Goal: Information Seeking & Learning: Learn about a topic

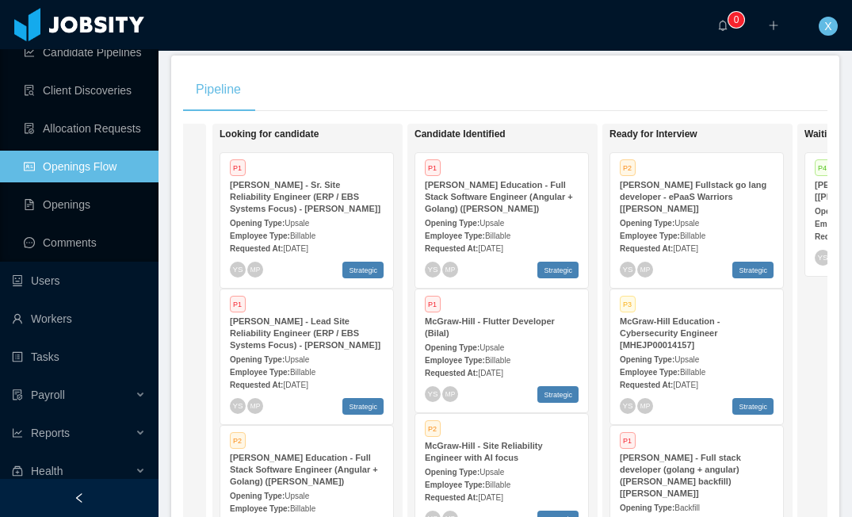
scroll to position [283, 0]
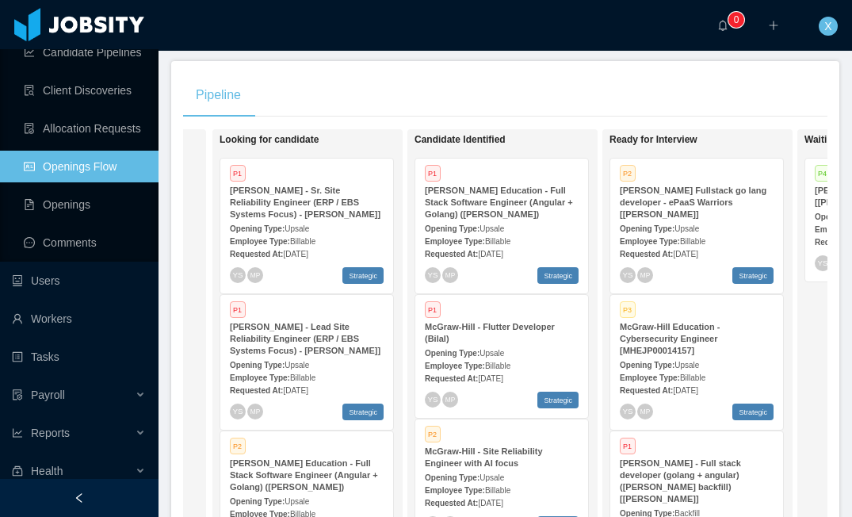
click at [488, 222] on div "Opening Type: Upsale" at bounding box center [502, 228] width 154 height 17
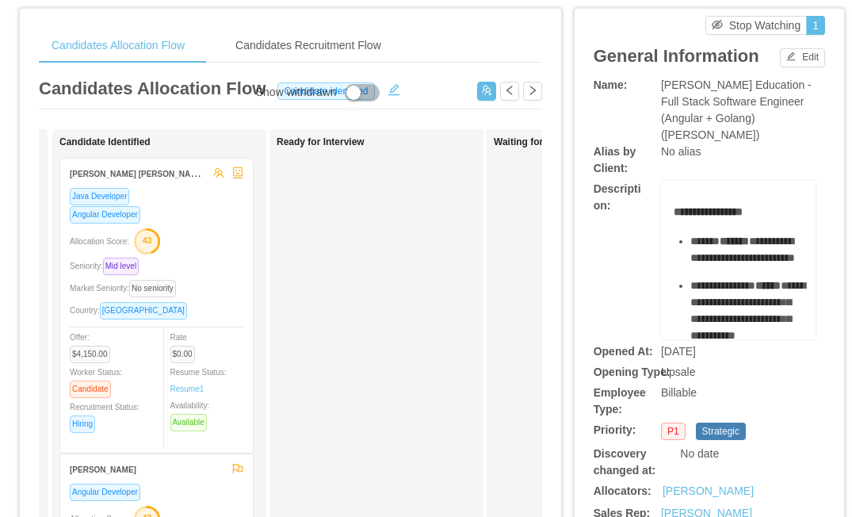
scroll to position [43, 0]
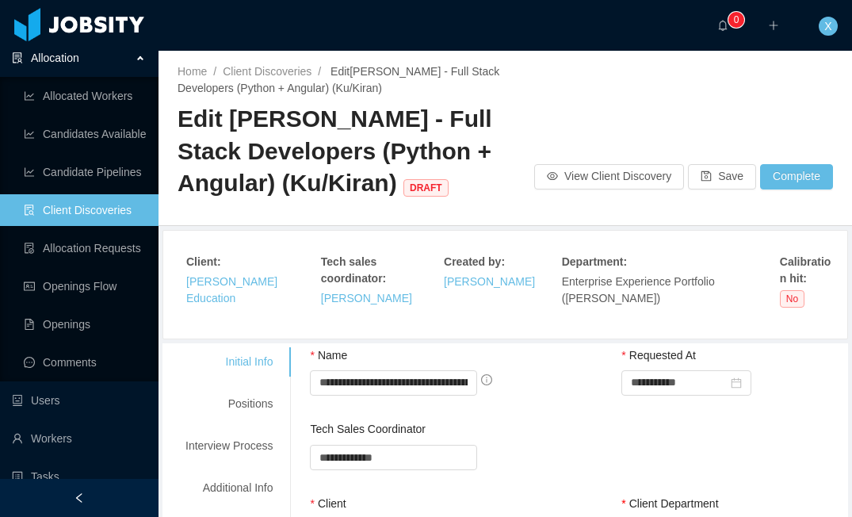
scroll to position [141, 0]
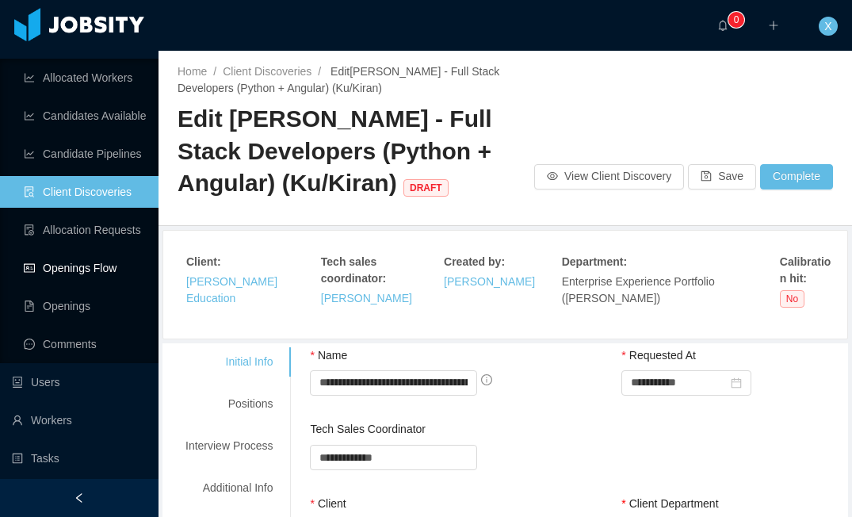
click at [67, 270] on link "Openings Flow" at bounding box center [85, 268] width 122 height 32
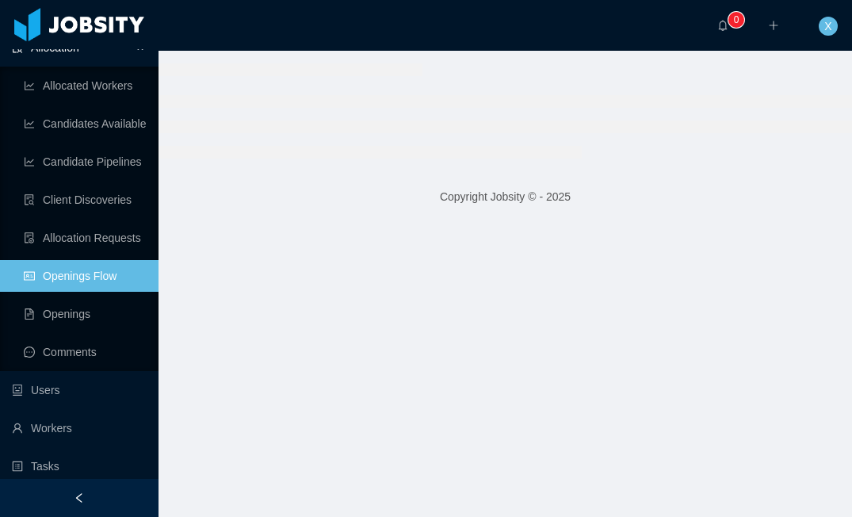
scroll to position [128, 0]
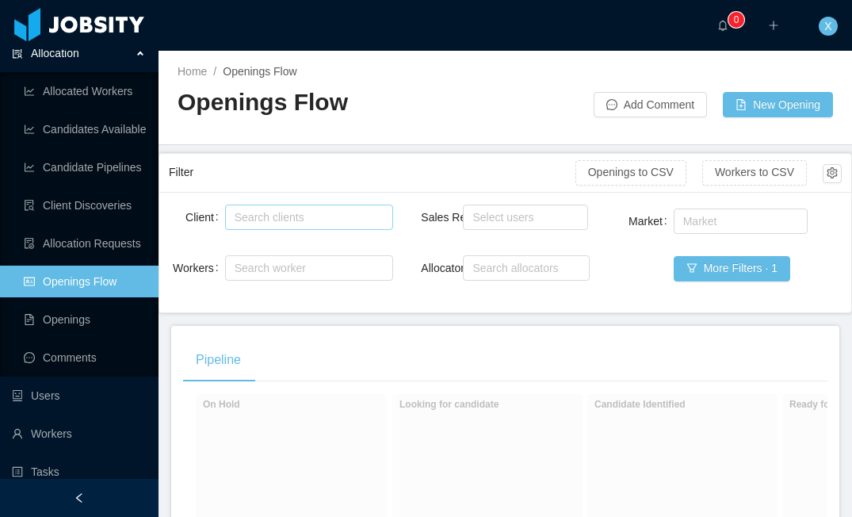
click at [309, 220] on div "Search clients" at bounding box center [306, 217] width 142 height 16
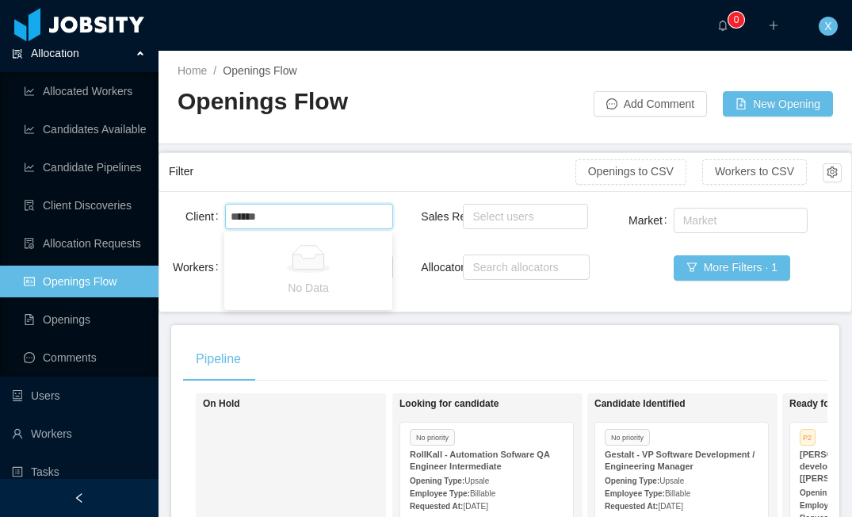
type input "*****"
click at [309, 247] on li "[PERSON_NAME] Education" at bounding box center [308, 247] width 168 height 25
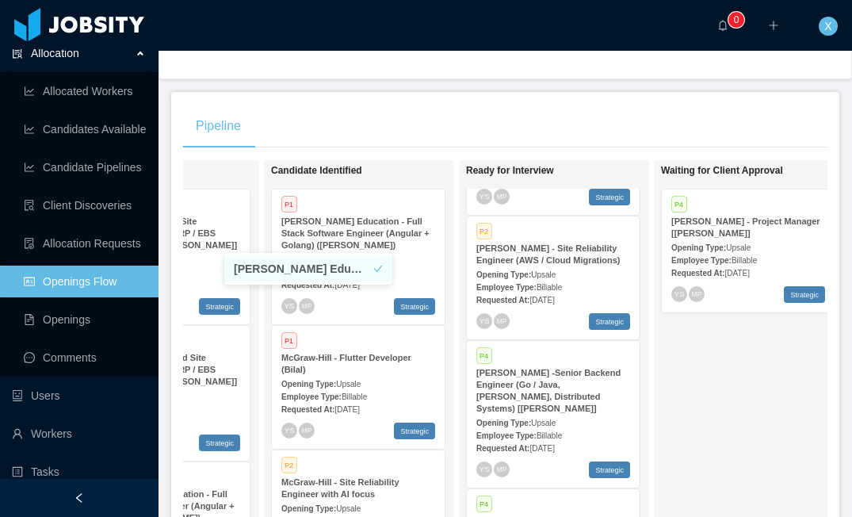
scroll to position [395, 0]
click at [548, 282] on span "Billable" at bounding box center [549, 286] width 25 height 9
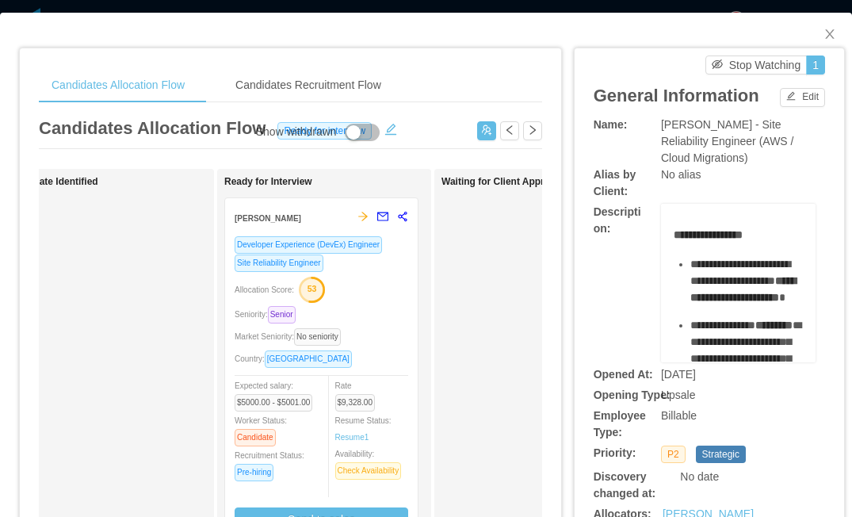
scroll to position [0, 258]
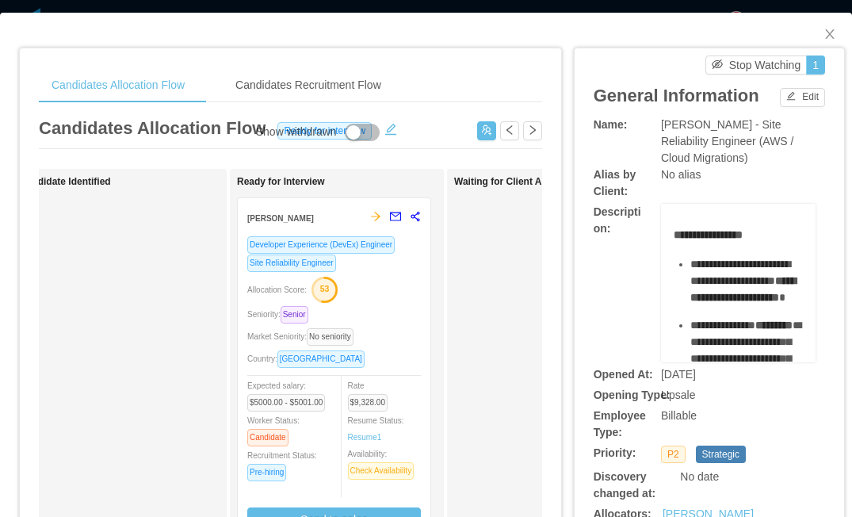
click at [404, 299] on div "Allocation Score: 53" at bounding box center [334, 288] width 174 height 25
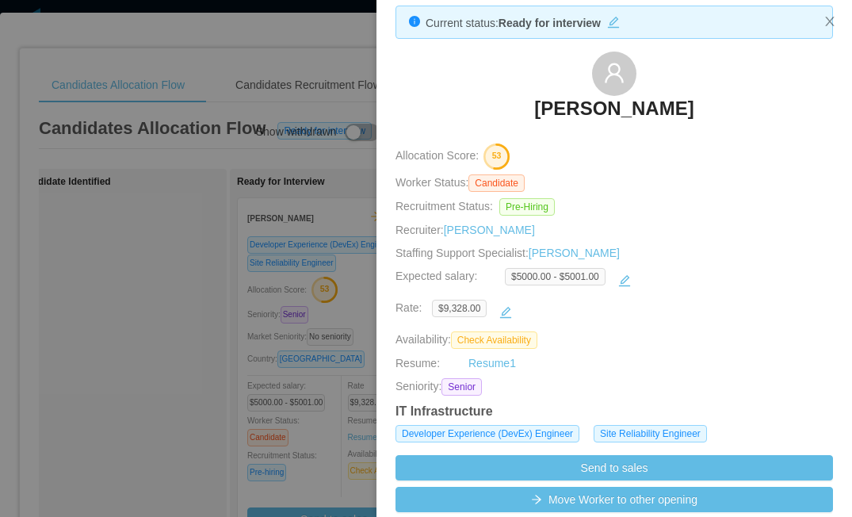
scroll to position [0, 0]
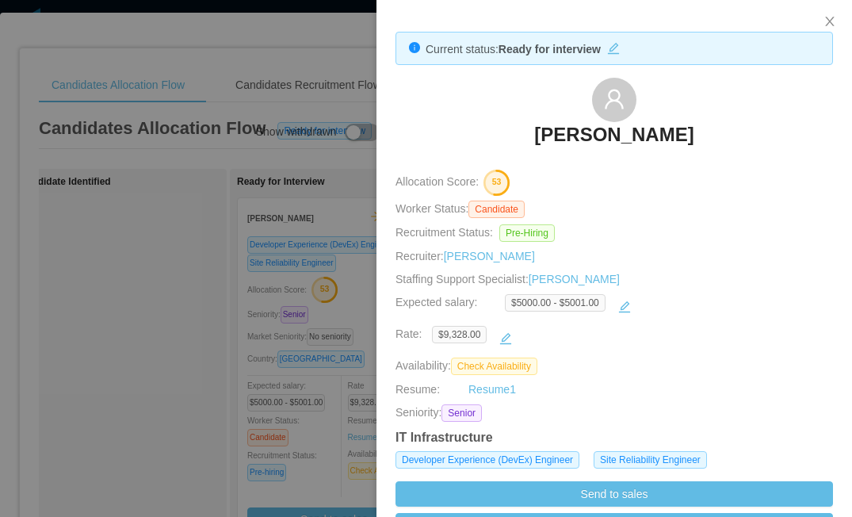
click at [297, 216] on div at bounding box center [426, 258] width 852 height 517
click at [297, 216] on strong "[PERSON_NAME]" at bounding box center [280, 218] width 67 height 9
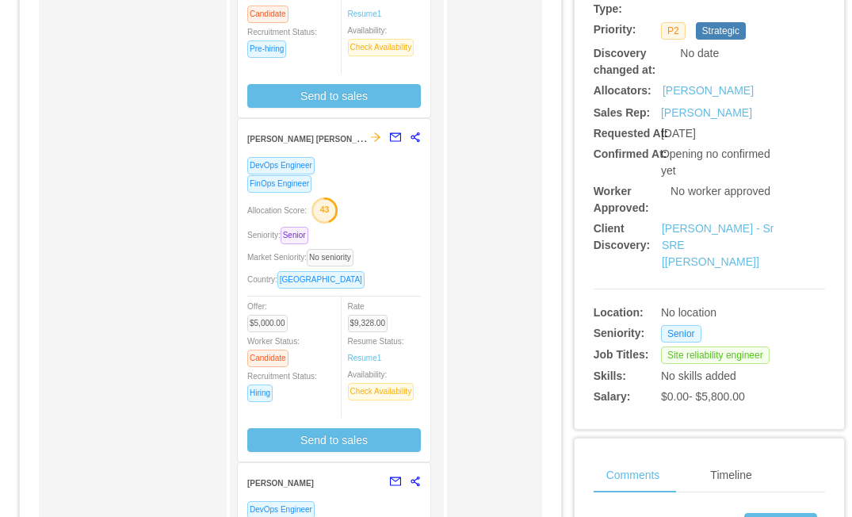
scroll to position [450, 0]
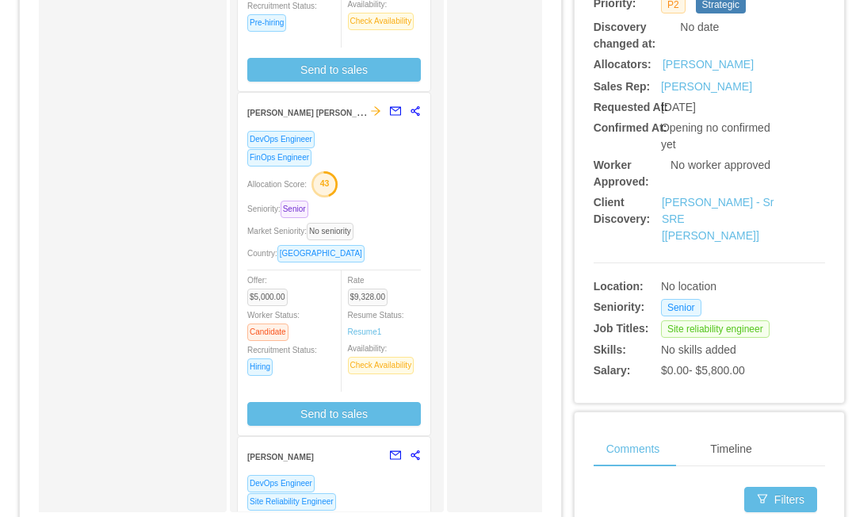
click at [400, 193] on div "Allocation Score: 43" at bounding box center [334, 182] width 174 height 25
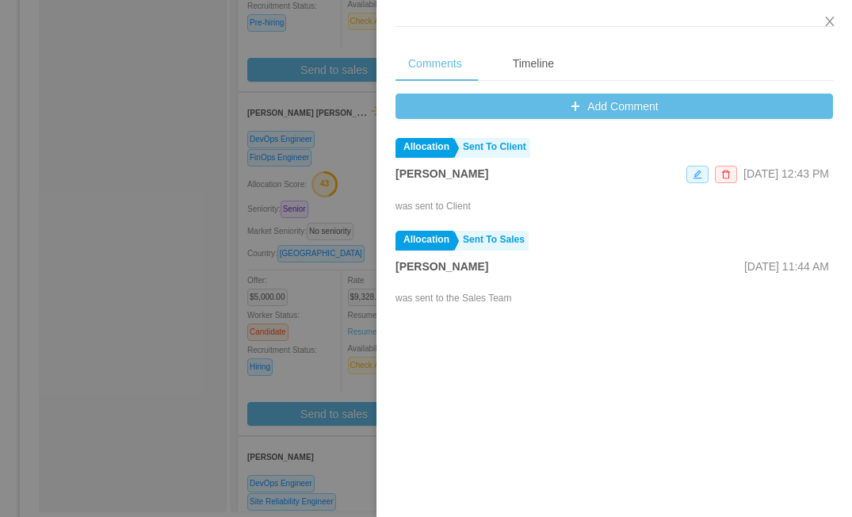
scroll to position [718, 0]
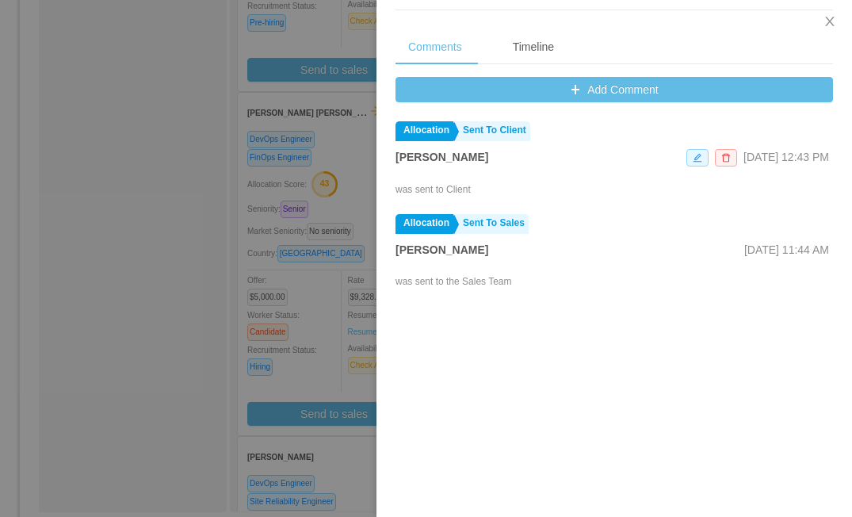
click at [154, 211] on div at bounding box center [426, 258] width 852 height 517
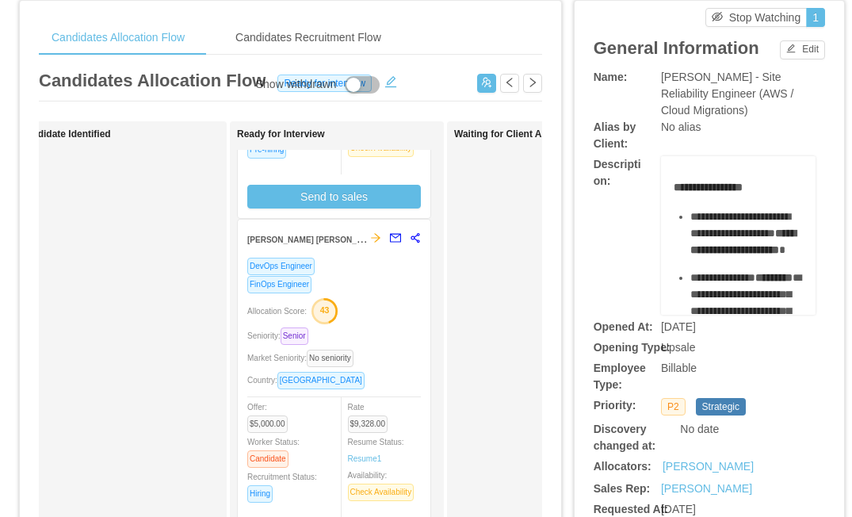
scroll to position [0, 0]
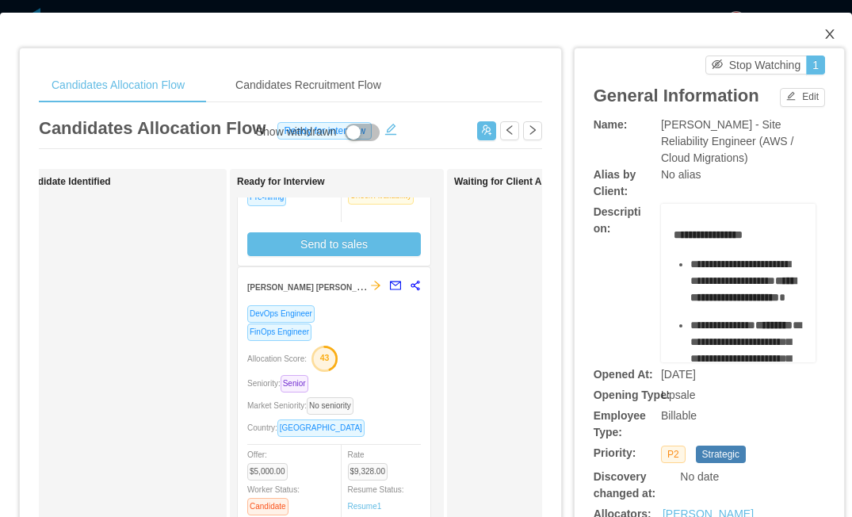
click at [825, 34] on icon "icon: close" at bounding box center [830, 34] width 13 height 13
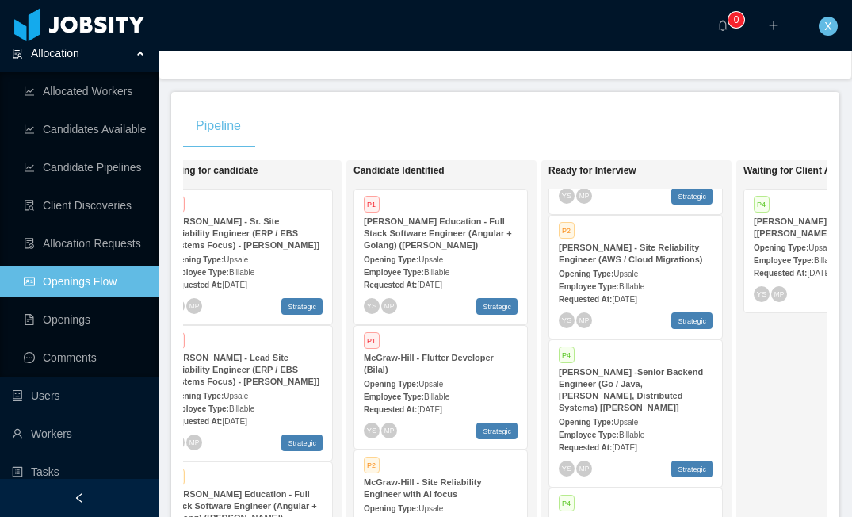
scroll to position [0, 228]
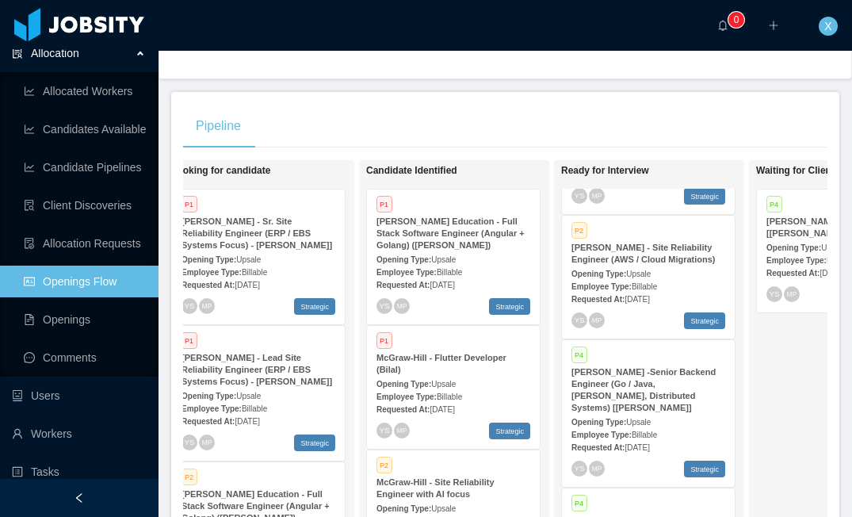
click at [456, 247] on strong "[PERSON_NAME] Education - Full Stack Software Engineer (Angular + Golang) ([PER…" at bounding box center [451, 232] width 148 height 33
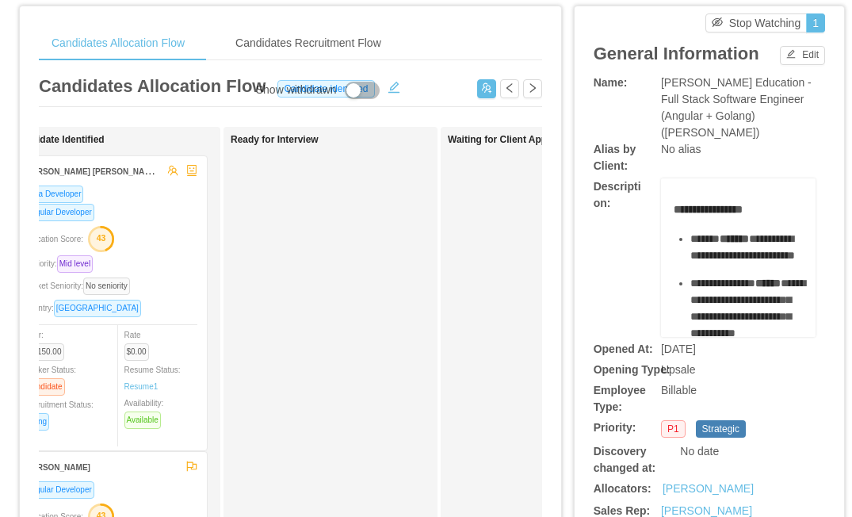
scroll to position [0, 269]
